Goal: Task Accomplishment & Management: Manage account settings

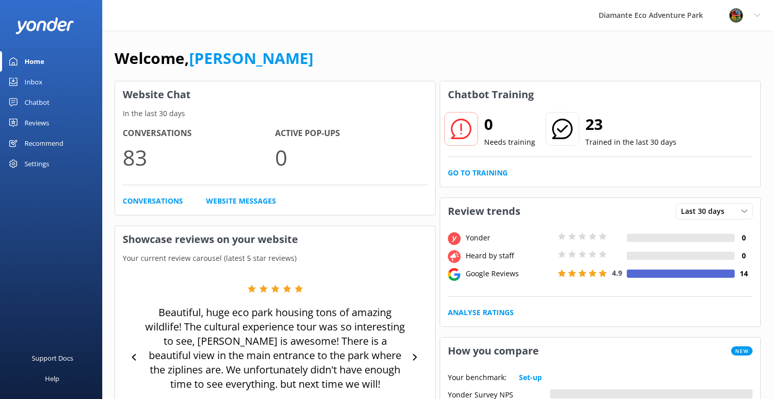
click at [32, 120] on div "Reviews" at bounding box center [37, 122] width 25 height 20
